Goal: Information Seeking & Learning: Understand process/instructions

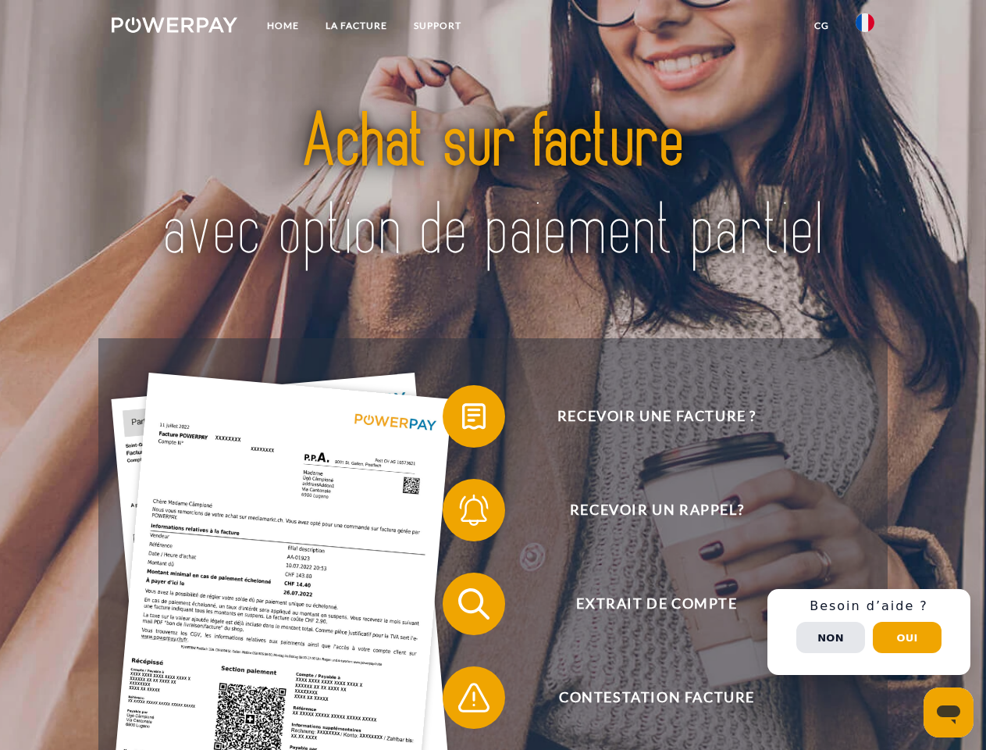
click at [174, 27] on img at bounding box center [175, 25] width 126 height 16
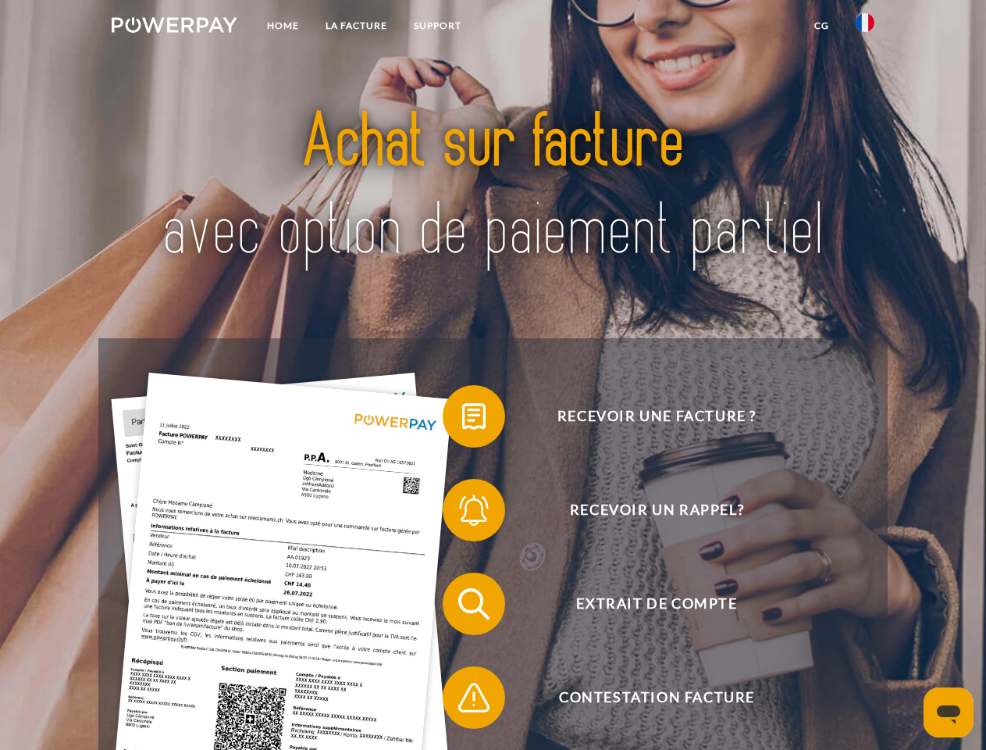
click at [865, 27] on img at bounding box center [865, 22] width 19 height 19
click at [821, 26] on link "CG" at bounding box center [821, 26] width 41 height 28
click at [462, 419] on span at bounding box center [451, 416] width 78 height 78
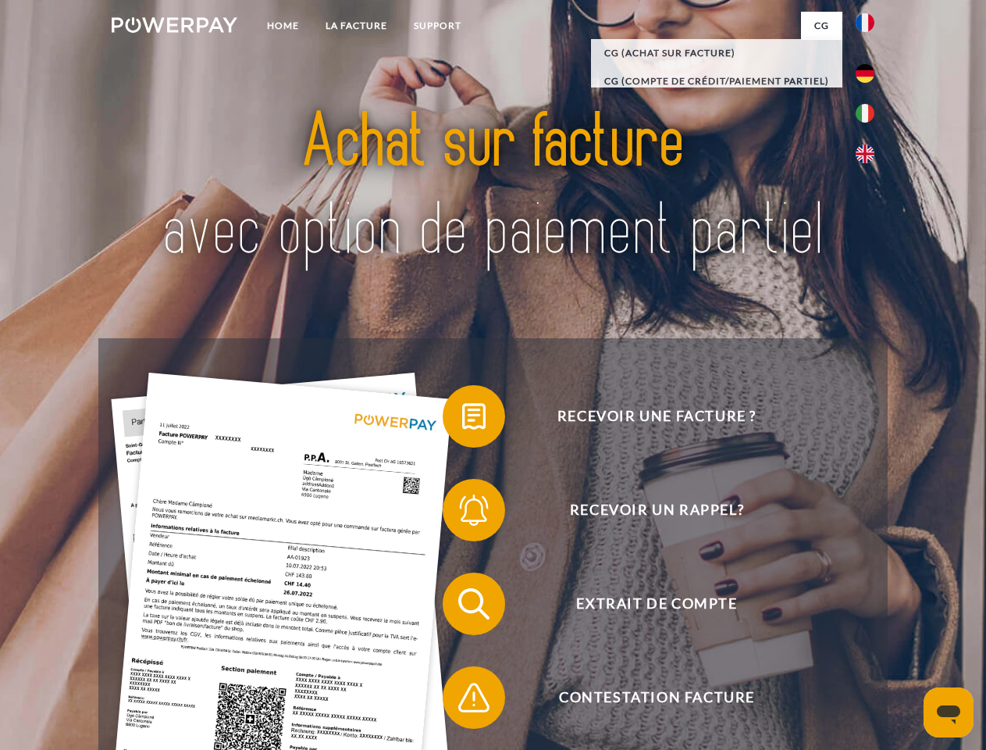
click at [462, 513] on span at bounding box center [451, 510] width 78 height 78
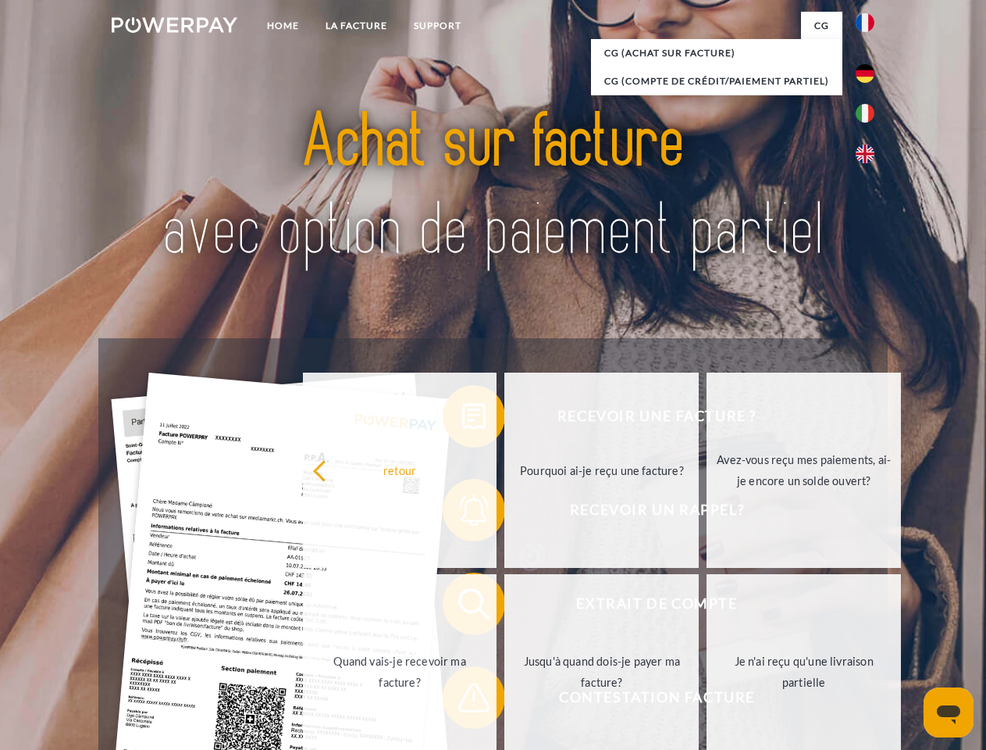
click at [504, 607] on link "Jusqu'à quand dois-je payer ma facture?" at bounding box center [601, 671] width 194 height 195
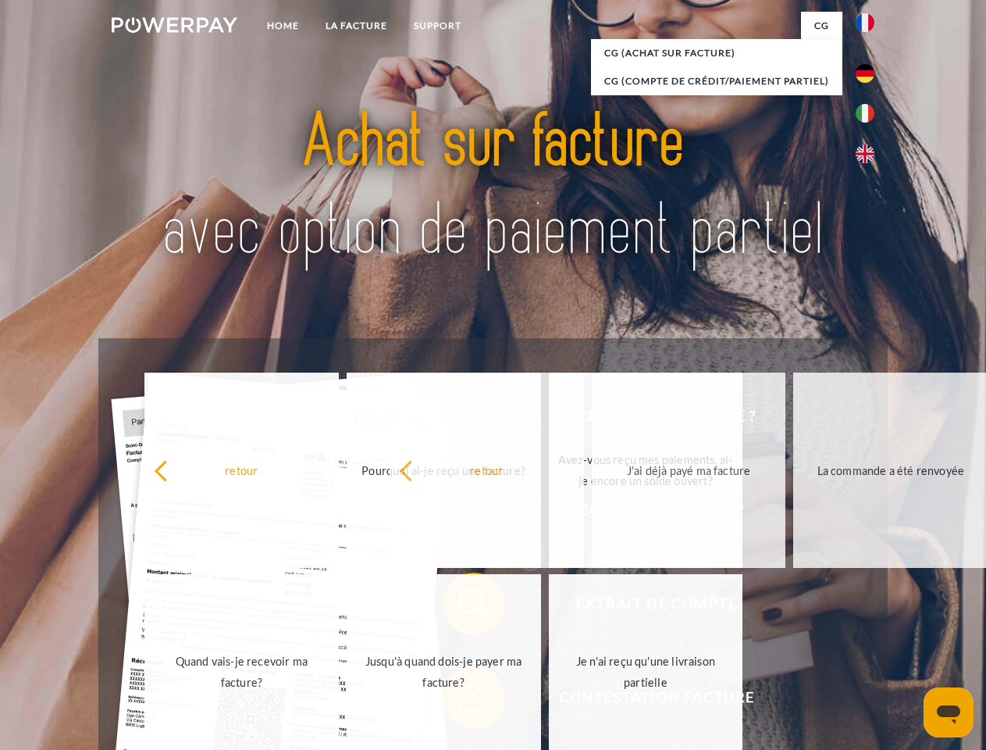
click at [462, 700] on span at bounding box center [451, 697] width 78 height 78
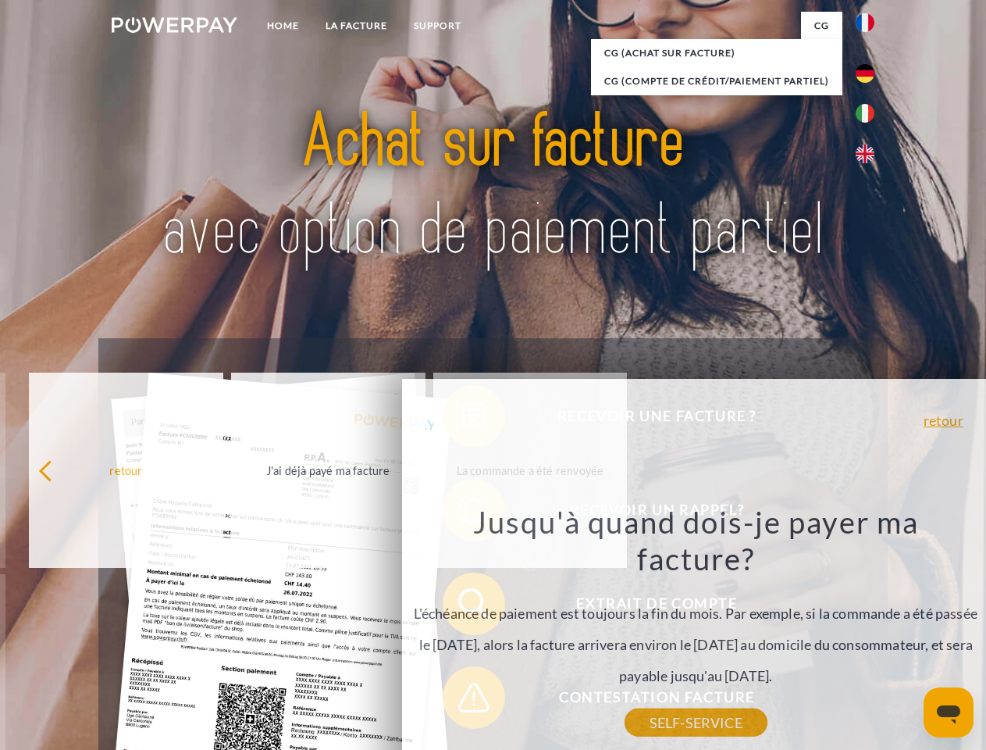
click at [869, 632] on div "Recevoir une facture ? Recevoir un rappel? Extrait de compte retour" at bounding box center [492, 650] width 789 height 625
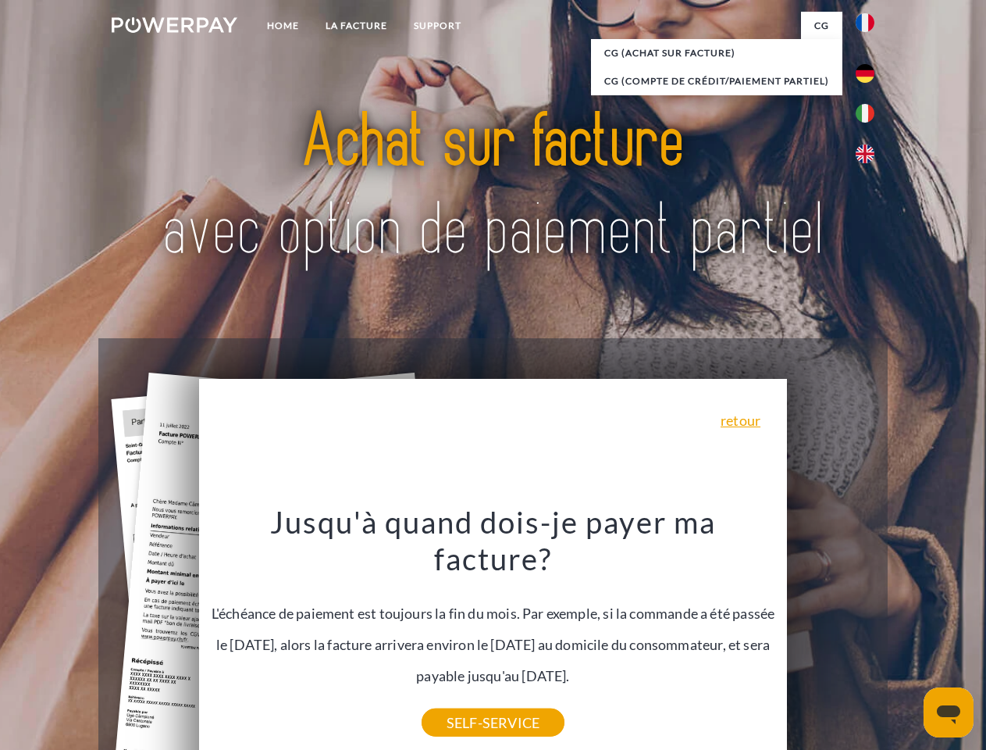
click at [831, 635] on span "Extrait de compte" at bounding box center [656, 603] width 383 height 62
click at [907, 637] on header "Home LA FACTURE Support" at bounding box center [493, 539] width 986 height 1078
